Goal: Check status: Check status

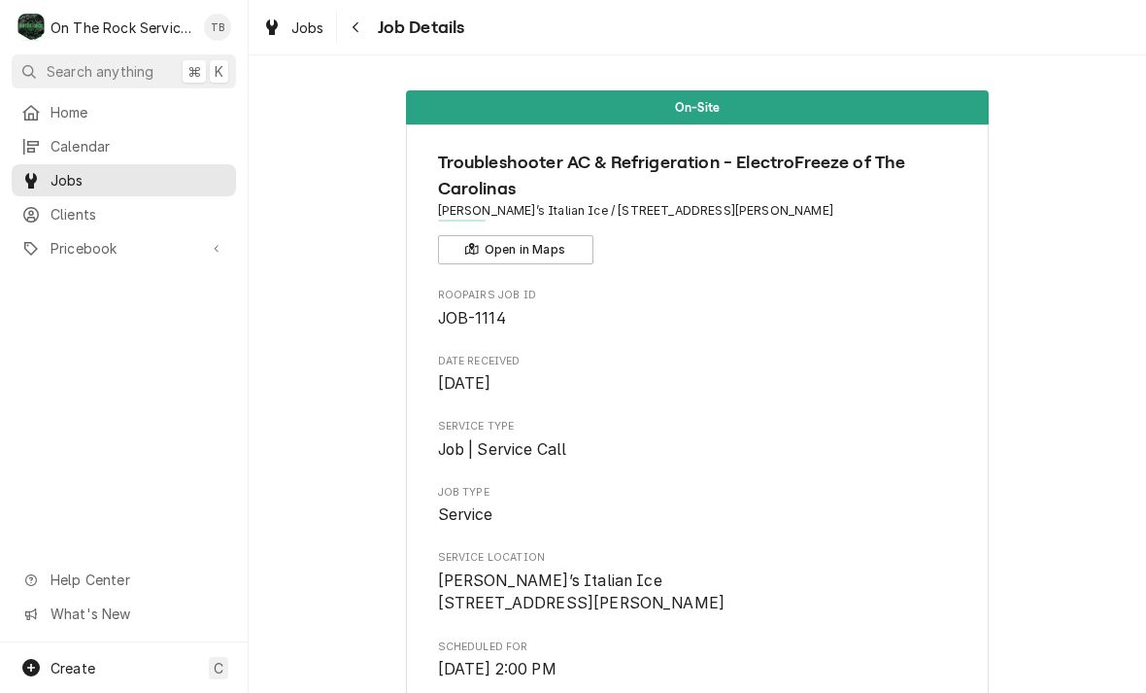
scroll to position [807, 0]
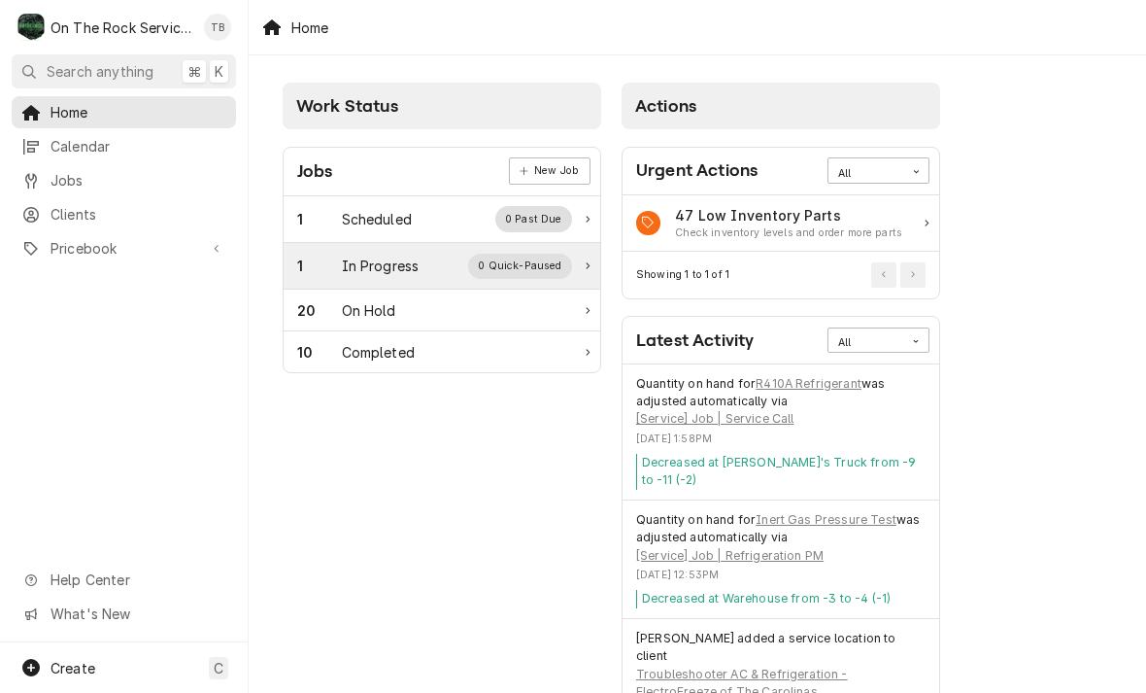
click at [373, 262] on div "In Progress" at bounding box center [381, 266] width 78 height 20
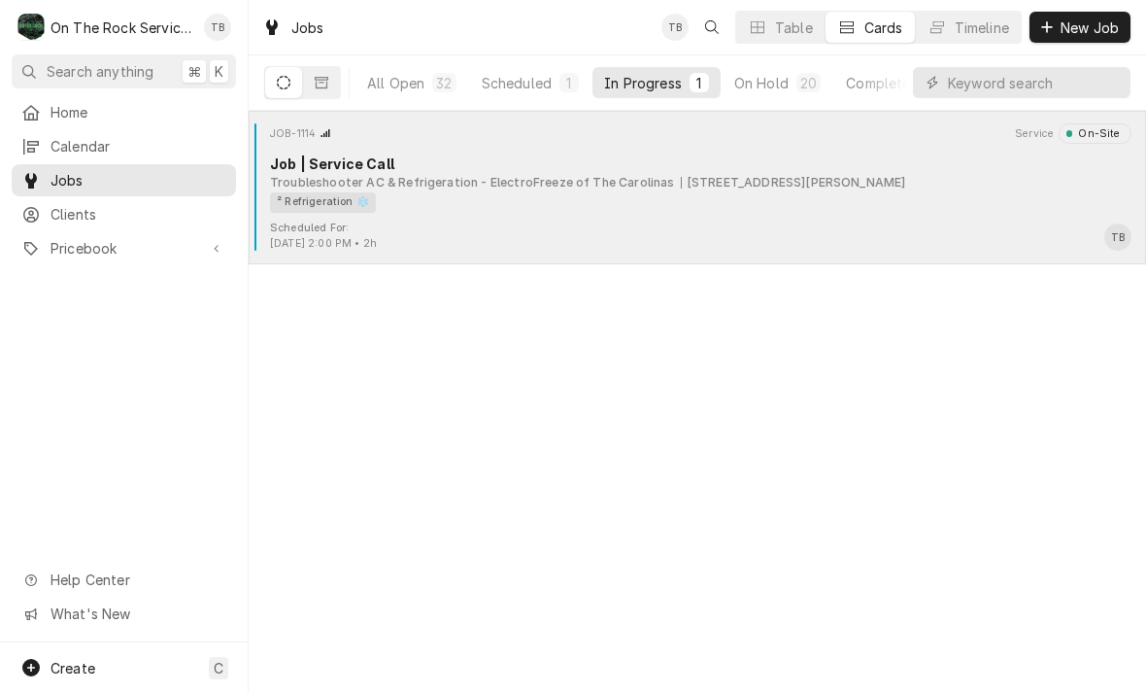
click at [473, 192] on div "² Refrigeration ❄️" at bounding box center [694, 202] width 848 height 20
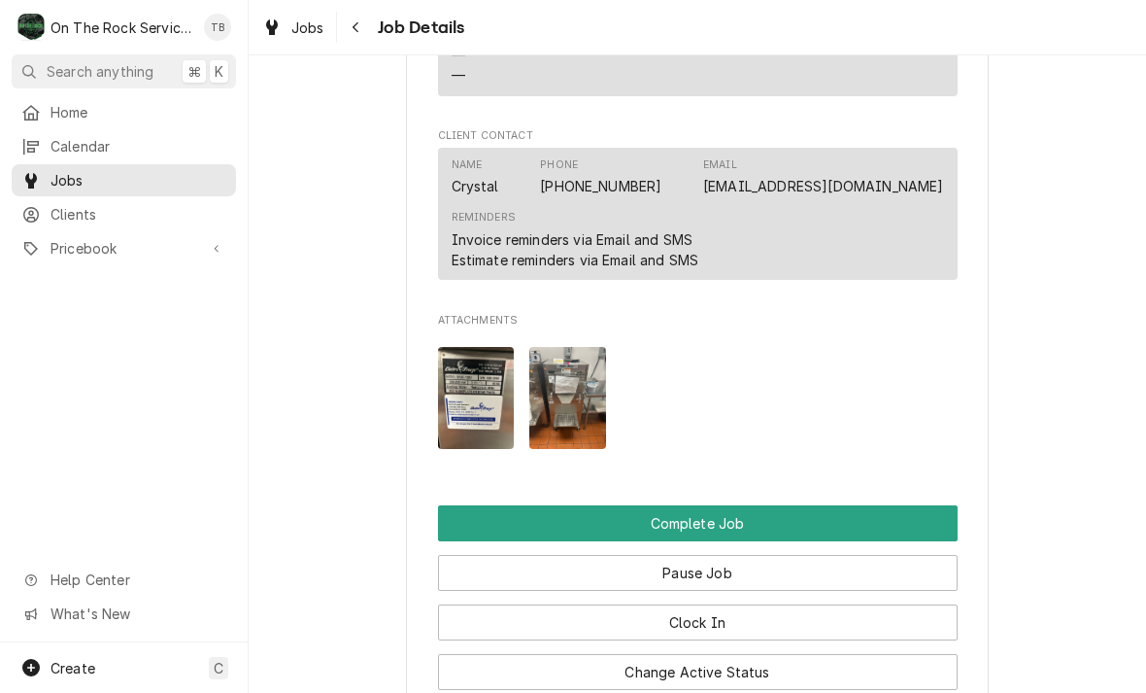
scroll to position [1666, 0]
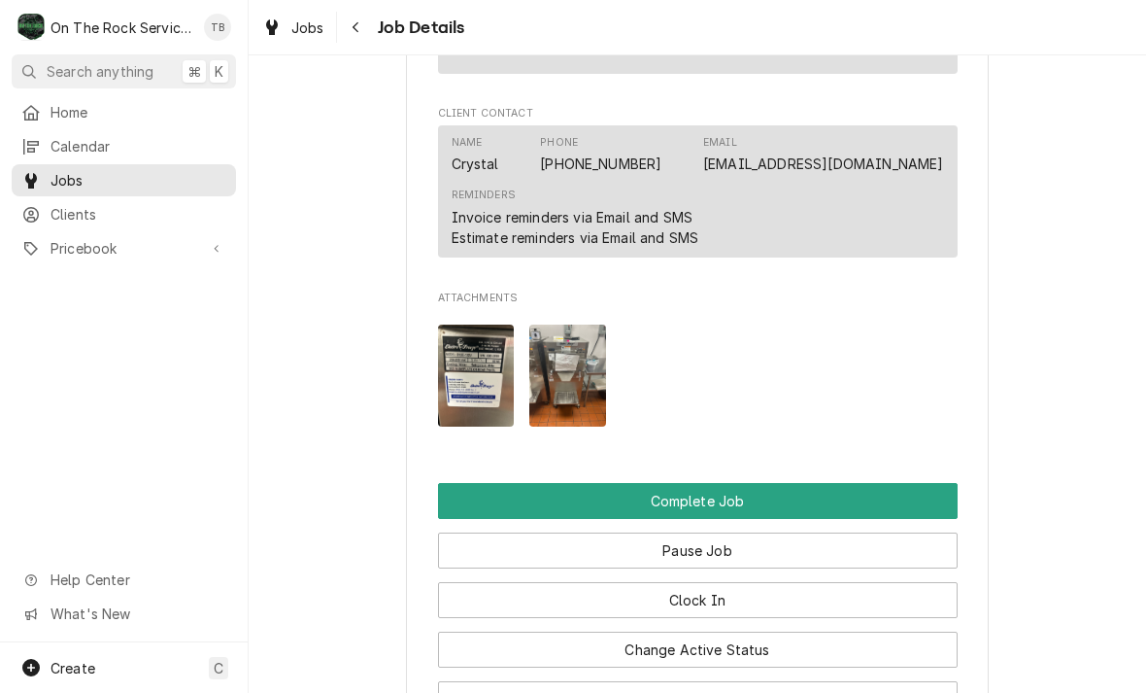
click at [466, 372] on img "Attachments" at bounding box center [476, 375] width 77 height 102
